Goal: Information Seeking & Learning: Learn about a topic

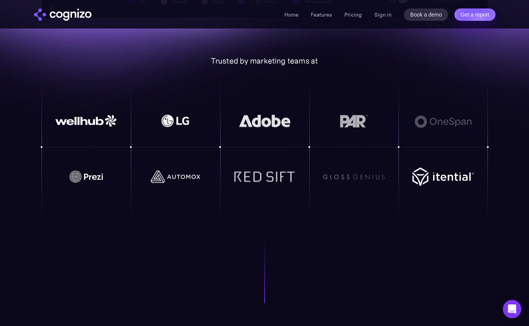
scroll to position [547, 0]
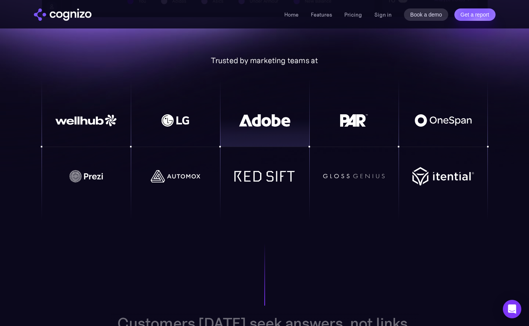
click at [326, 138] on div at bounding box center [353, 132] width 89 height 28
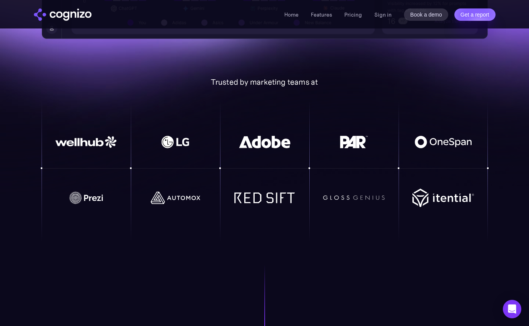
scroll to position [524, 0]
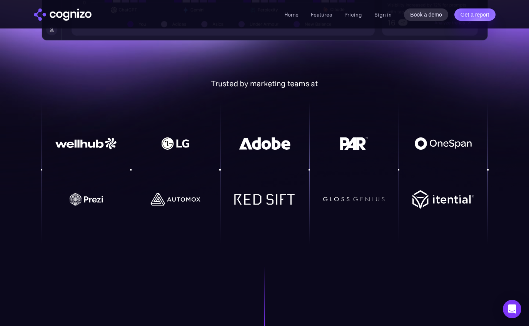
click at [253, 81] on div "Trusted by marketing teams at" at bounding box center [265, 83] width 446 height 9
click at [254, 134] on div at bounding box center [264, 143] width 89 height 40
click at [253, 147] on img at bounding box center [265, 143] width 62 height 12
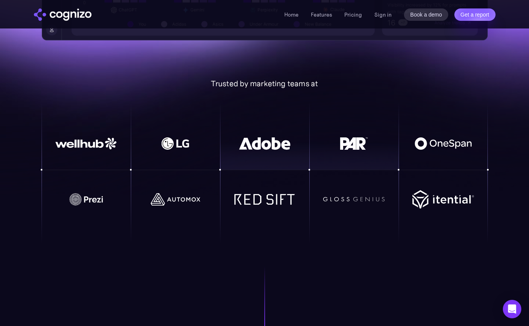
click at [351, 162] on div at bounding box center [353, 156] width 89 height 28
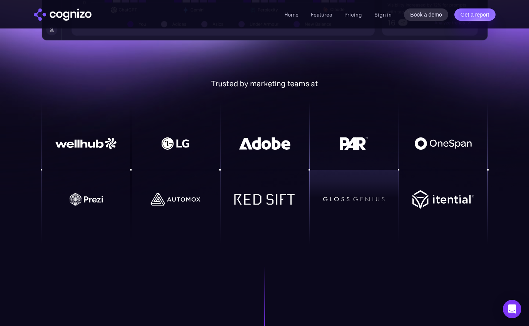
click at [370, 207] on div at bounding box center [353, 199] width 89 height 33
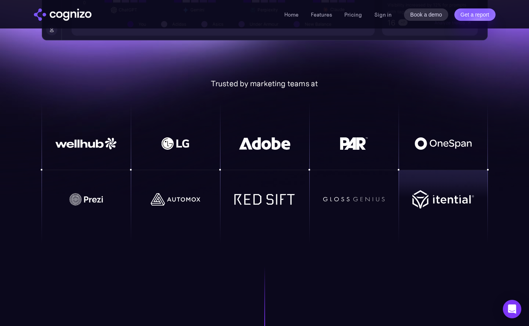
click at [457, 205] on img at bounding box center [443, 199] width 62 height 18
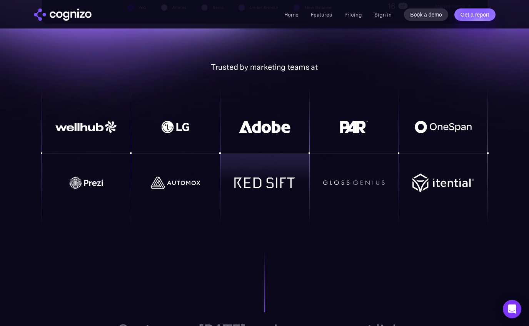
scroll to position [547, 0]
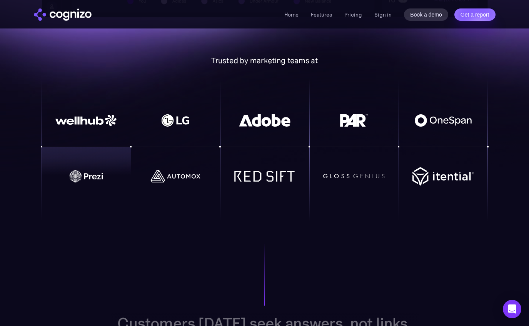
click at [95, 178] on img at bounding box center [86, 176] width 62 height 12
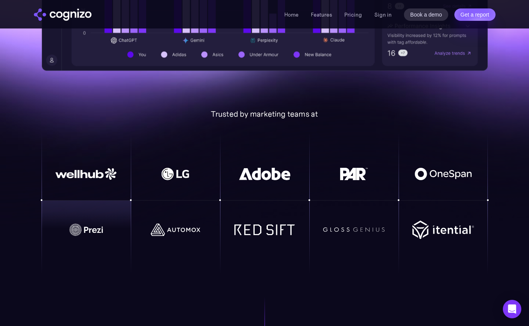
scroll to position [494, 0]
click at [359, 15] on link "Pricing" at bounding box center [353, 14] width 18 height 7
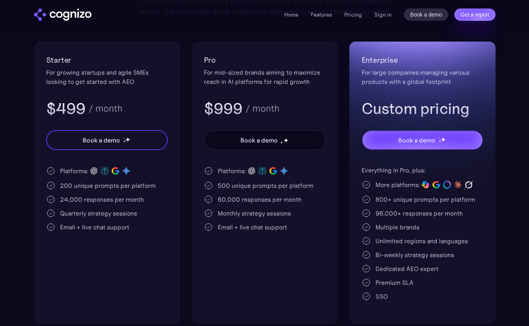
scroll to position [150, 0]
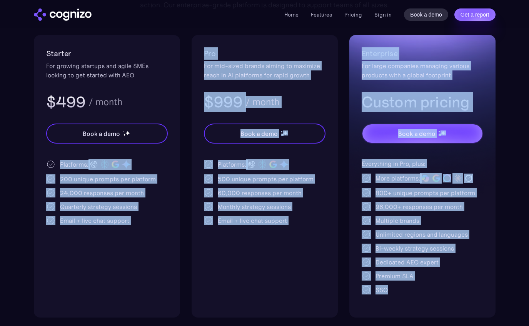
drag, startPoint x: 60, startPoint y: 159, endPoint x: 451, endPoint y: 296, distance: 413.6
click at [451, 296] on div "Starter For growing startups and agile SMEs looking to get started with AEO $49…" at bounding box center [264, 176] width 461 height 282
click at [503, 244] on section "Pricing Scalable plans that grow with you Turn AI search into a primary acquisi…" at bounding box center [264, 114] width 529 height 408
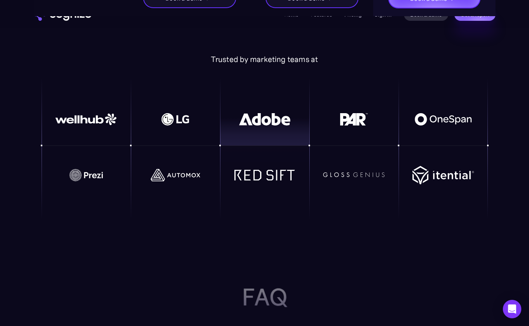
scroll to position [1676, 0]
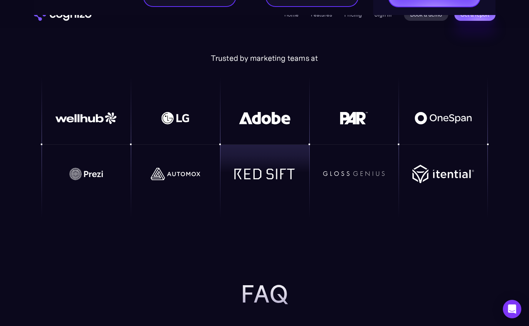
click at [283, 153] on div at bounding box center [264, 159] width 89 height 28
click at [366, 171] on div at bounding box center [353, 159] width 89 height 28
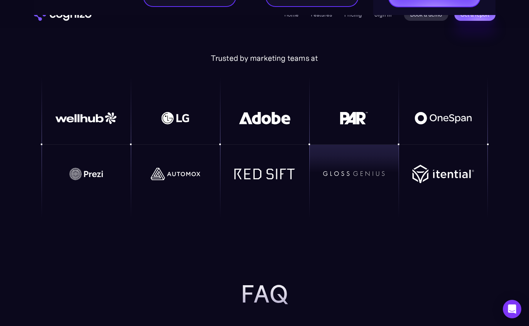
click at [423, 172] on div at bounding box center [442, 159] width 89 height 28
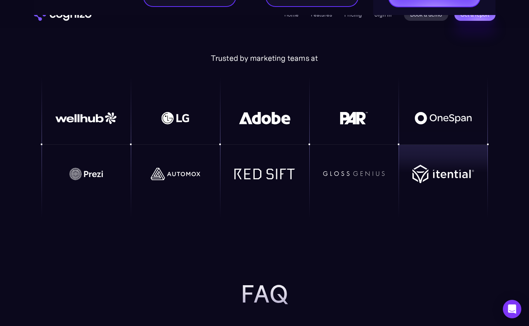
click at [430, 99] on div at bounding box center [442, 118] width 89 height 40
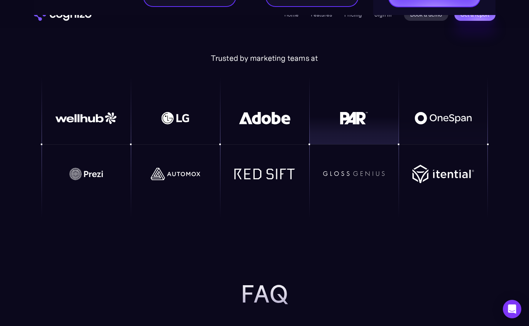
click at [355, 125] on div at bounding box center [353, 130] width 89 height 28
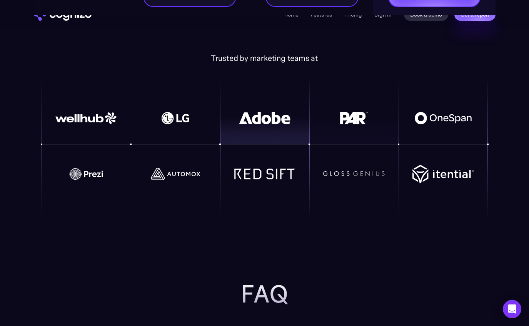
click at [268, 140] on div at bounding box center [264, 130] width 89 height 28
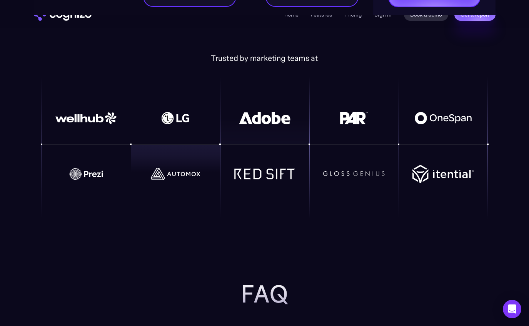
click at [151, 148] on div at bounding box center [175, 159] width 89 height 28
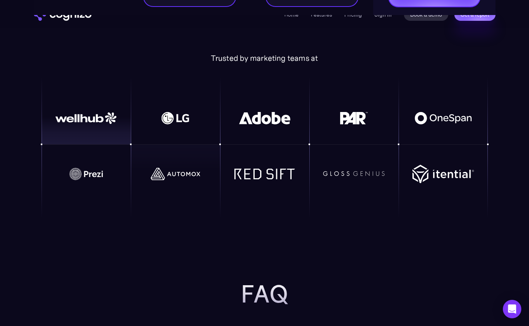
click at [81, 121] on img at bounding box center [86, 118] width 62 height 12
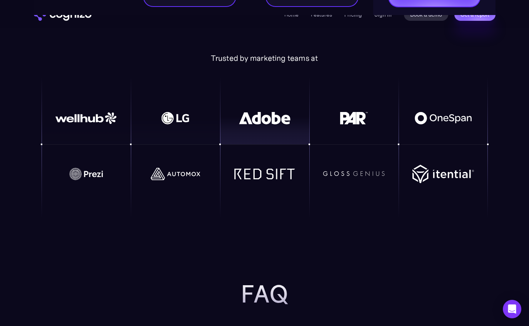
drag, startPoint x: 232, startPoint y: 125, endPoint x: 197, endPoint y: 125, distance: 34.6
click at [231, 125] on div at bounding box center [264, 130] width 89 height 28
click at [176, 125] on div at bounding box center [175, 130] width 89 height 28
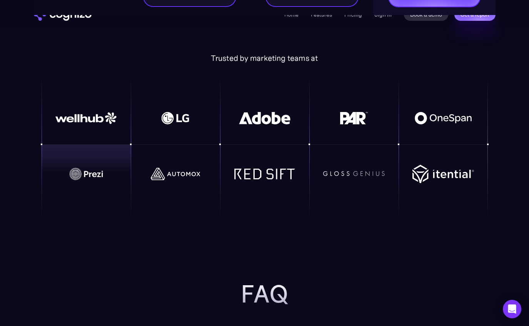
click at [91, 195] on div at bounding box center [86, 182] width 89 height 74
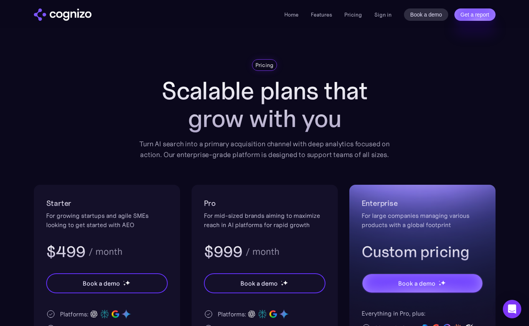
scroll to position [0, 0]
click at [305, 15] on ul "Home Features Pricing Book a demo Get a report" at bounding box center [323, 14] width 78 height 9
click at [297, 16] on link "Home" at bounding box center [291, 14] width 14 height 7
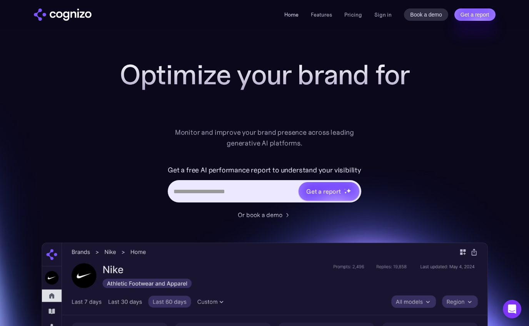
click at [297, 17] on link "Home" at bounding box center [291, 14] width 14 height 7
click at [332, 16] on link "Features" at bounding box center [321, 14] width 21 height 7
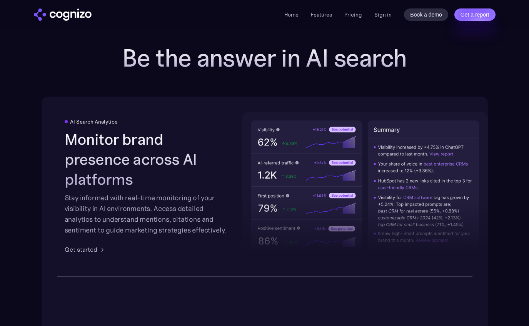
scroll to position [1327, 0]
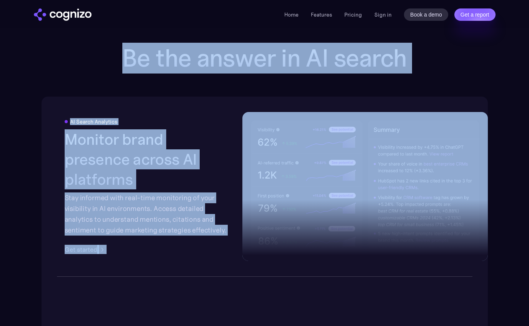
drag, startPoint x: 298, startPoint y: 83, endPoint x: -56, endPoint y: 25, distance: 359.1
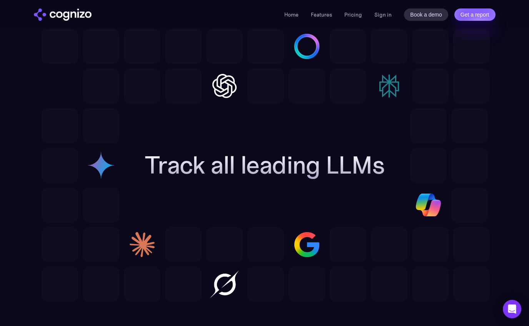
scroll to position [2288, 0]
click at [95, 166] on img at bounding box center [101, 164] width 37 height 35
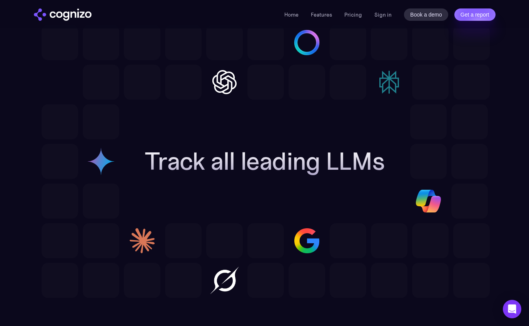
scroll to position [2293, 0]
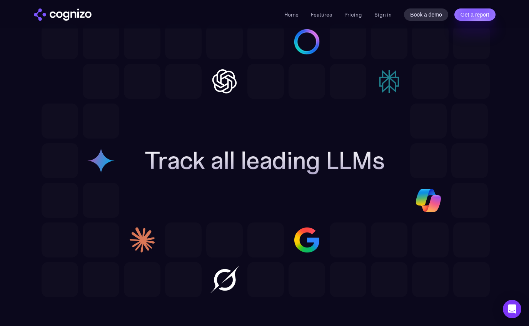
click at [441, 201] on img at bounding box center [428, 200] width 37 height 35
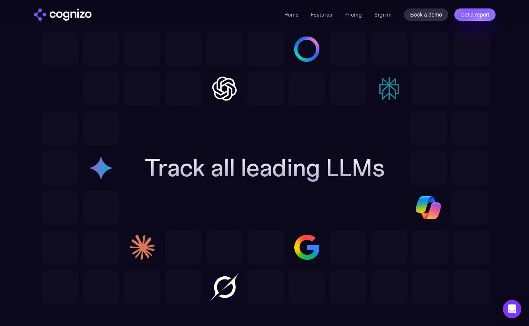
scroll to position [2284, 0]
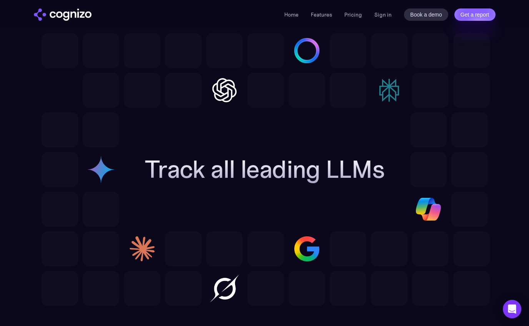
click at [382, 91] on img at bounding box center [389, 90] width 37 height 35
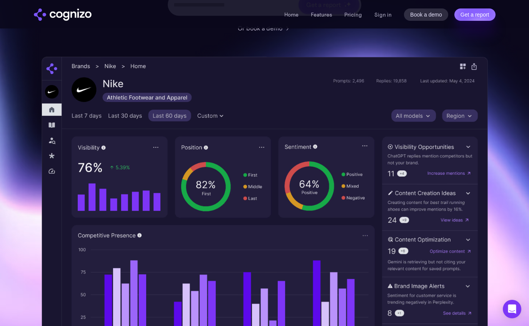
scroll to position [187, 0]
